Goal: Task Accomplishment & Management: Use online tool/utility

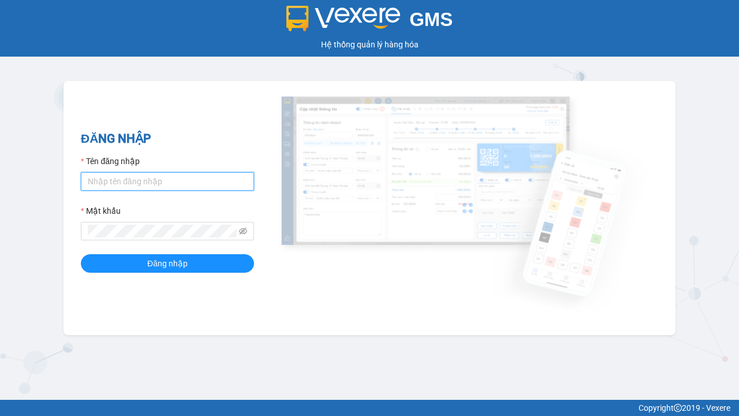
click at [167, 181] on input "Tên đăng nhập" at bounding box center [167, 181] width 173 height 18
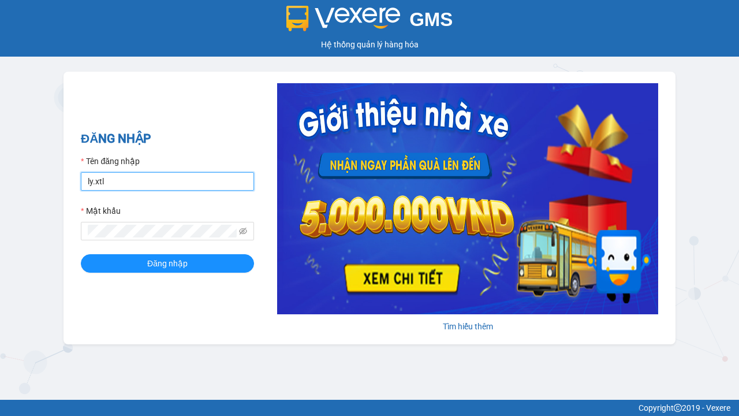
type input "ly.xtl"
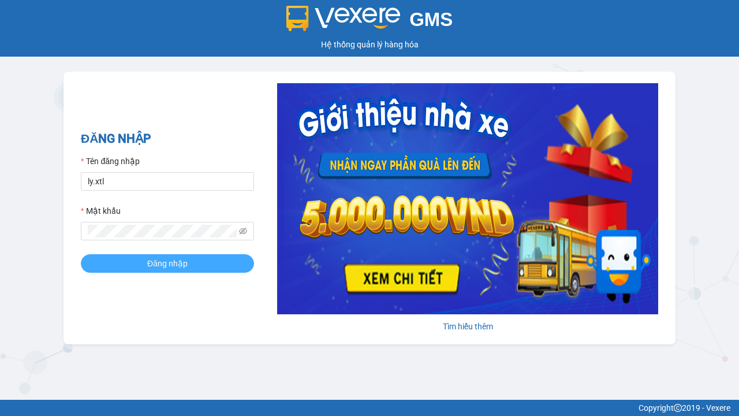
click at [167, 263] on span "Đăng nhập" at bounding box center [167, 263] width 40 height 13
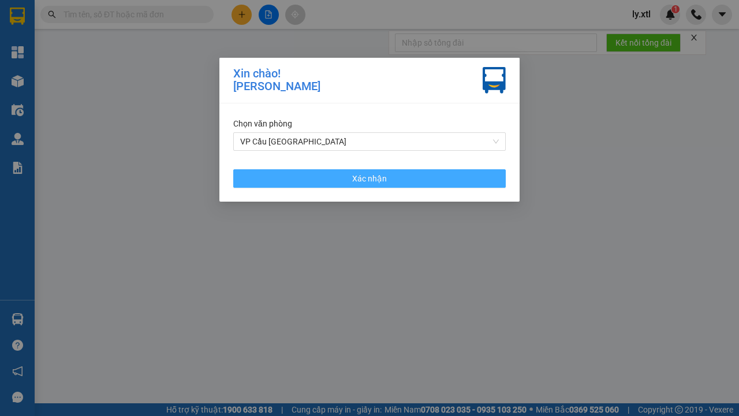
click at [370, 178] on span "Xác nhận" at bounding box center [369, 178] width 35 height 13
